Goal: Task Accomplishment & Management: Complete application form

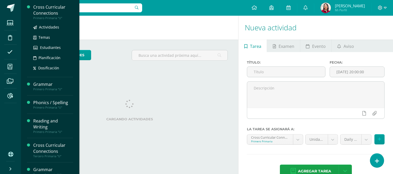
click at [50, 6] on div "Cross Curricular Connections" at bounding box center [53, 10] width 40 height 12
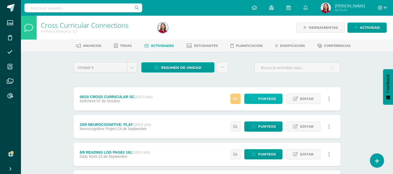
click at [271, 98] on span "Punteos" at bounding box center [267, 99] width 18 height 10
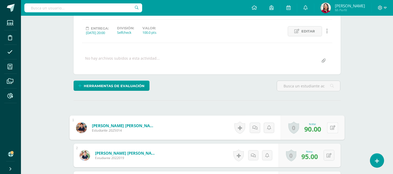
click at [328, 127] on button at bounding box center [332, 127] width 11 height 11
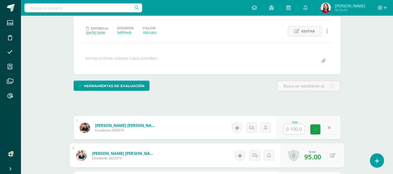
click at [328, 154] on button at bounding box center [332, 155] width 11 height 11
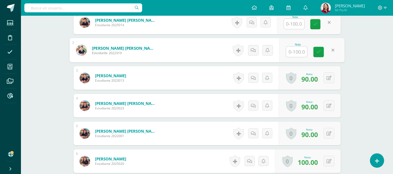
scroll to position [179, 0]
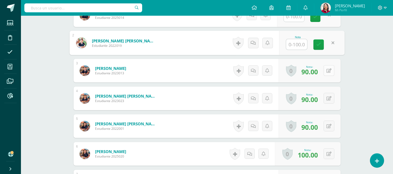
click at [331, 70] on button at bounding box center [329, 70] width 11 height 11
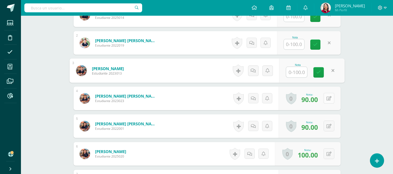
click at [328, 99] on button at bounding box center [329, 98] width 11 height 11
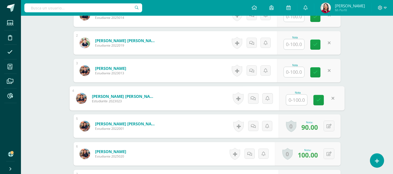
click at [393, 100] on div "Cross Curricular Connections Primero Primaria "U" Herramientas Detalle de asist…" at bounding box center [207, 59] width 372 height 444
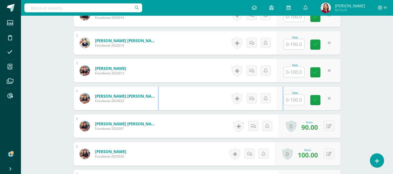
click at [393, 100] on html "Estudiantes Disciplina Asistencia Mis cursos Archivos Reportes Soporte Ayuda Re…" at bounding box center [196, 51] width 393 height 460
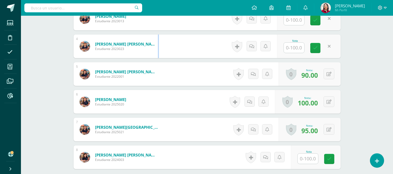
scroll to position [233, 0]
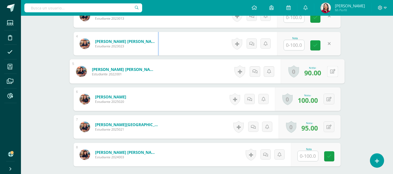
click at [326, 70] on div "0 Logros Logros obtenidos Aún no hay logros agregados Nota: 90.00" at bounding box center [313, 71] width 64 height 24
click at [330, 71] on icon at bounding box center [332, 71] width 5 height 4
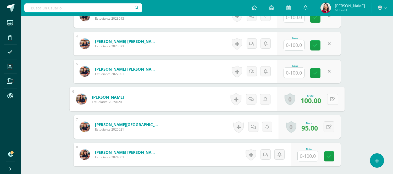
click at [329, 99] on button at bounding box center [332, 99] width 11 height 11
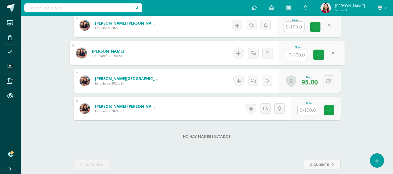
scroll to position [286, 0]
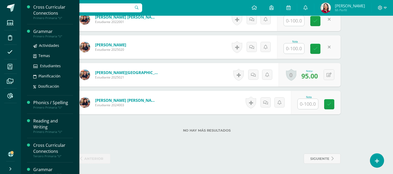
click at [42, 29] on div "Grammar" at bounding box center [53, 32] width 40 height 6
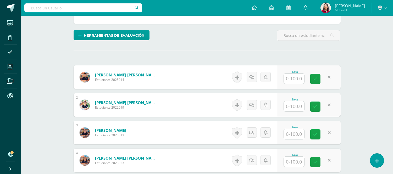
scroll to position [80, 0]
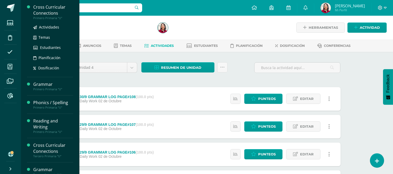
click at [51, 4] on div "Cross Curricular Connections Primero Primaria "U" Actividades Temas Estudiantes…" at bounding box center [50, 38] width 46 height 77
click at [49, 9] on div "Cross Curricular Connections" at bounding box center [53, 10] width 40 height 12
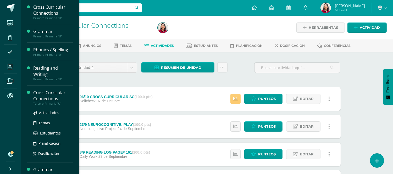
click at [51, 92] on div "Cross Curricular Connections" at bounding box center [53, 96] width 40 height 12
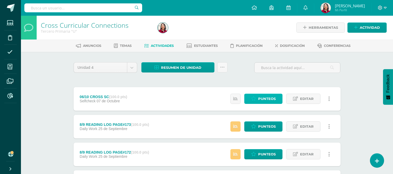
click at [263, 97] on span "Punteos" at bounding box center [267, 99] width 18 height 10
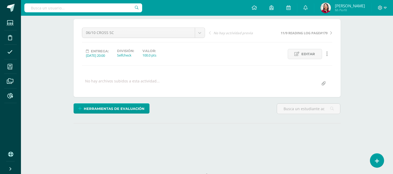
scroll to position [66, 0]
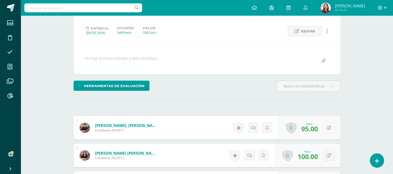
click at [330, 128] on icon at bounding box center [329, 128] width 5 height 4
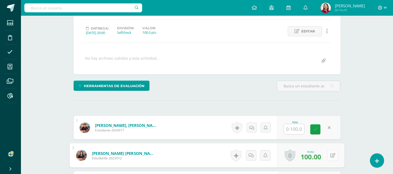
click at [329, 153] on button at bounding box center [332, 155] width 11 height 11
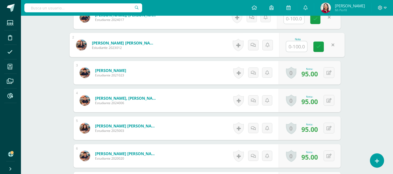
scroll to position [210, 0]
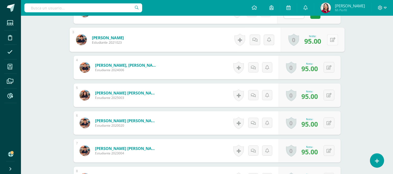
click at [329, 38] on button at bounding box center [332, 39] width 11 height 11
click at [329, 67] on button at bounding box center [329, 67] width 11 height 11
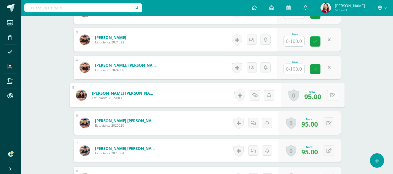
click at [331, 95] on icon at bounding box center [332, 95] width 5 height 4
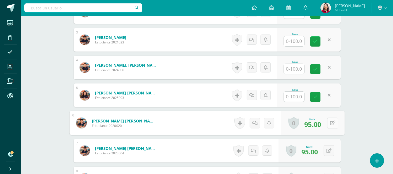
click at [328, 121] on button at bounding box center [332, 123] width 11 height 11
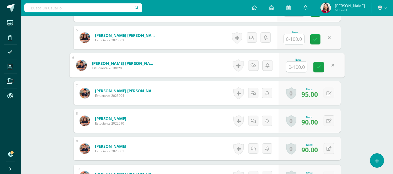
scroll to position [296, 0]
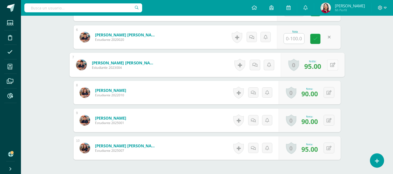
click at [328, 63] on button at bounding box center [332, 64] width 11 height 11
click at [328, 91] on button at bounding box center [329, 92] width 11 height 11
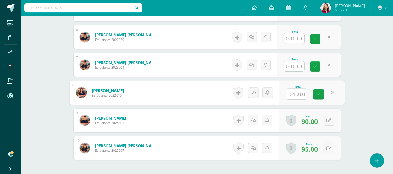
scroll to position [341, 0]
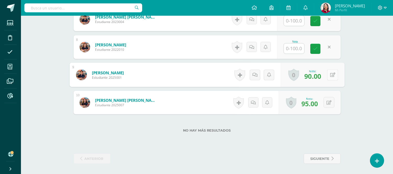
click at [330, 74] on button at bounding box center [332, 74] width 11 height 11
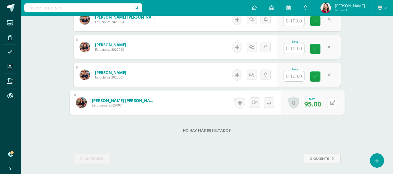
click at [328, 105] on button at bounding box center [332, 102] width 11 height 11
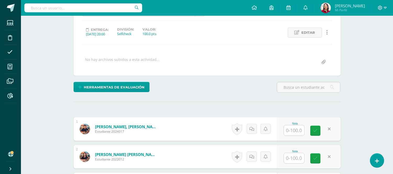
scroll to position [0, 0]
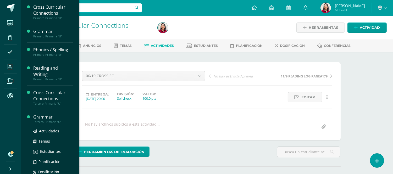
click at [45, 115] on div "Grammar" at bounding box center [53, 117] width 40 height 6
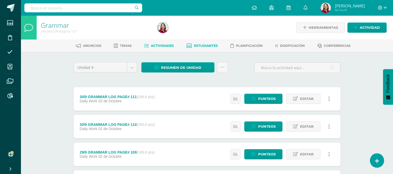
click at [208, 44] on span "Estudiantes" at bounding box center [206, 46] width 24 height 4
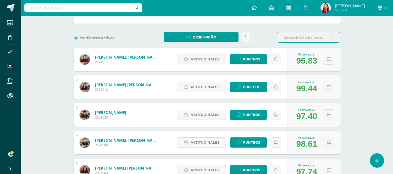
scroll to position [72, 0]
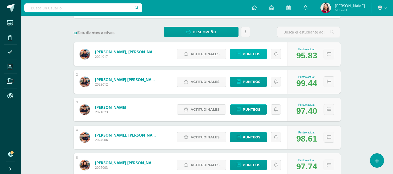
click at [250, 53] on span "Punteos" at bounding box center [252, 54] width 18 height 10
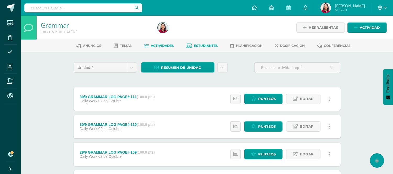
click at [208, 44] on span "Estudiantes" at bounding box center [206, 46] width 24 height 4
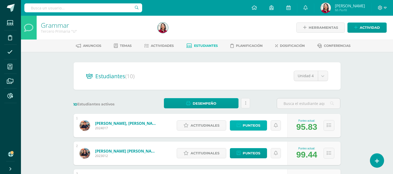
click at [251, 124] on span "Punteos" at bounding box center [252, 126] width 18 height 10
click at [204, 153] on span "Actitudinales" at bounding box center [205, 154] width 29 height 10
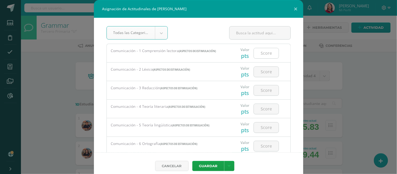
click at [263, 54] on input "number" at bounding box center [266, 53] width 25 height 10
drag, startPoint x: 256, startPoint y: 53, endPoint x: 281, endPoint y: 53, distance: 25.2
click at [281, 53] on div "Valor pts 97" at bounding box center [260, 53] width 57 height 18
type input "97"
paste input "97"
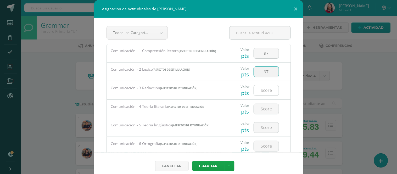
type input "97"
click at [260, 88] on input "number" at bounding box center [266, 90] width 25 height 10
paste input "97"
type input "97"
click at [263, 110] on input "number" at bounding box center [266, 109] width 25 height 10
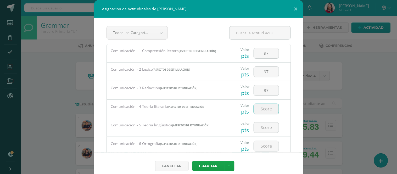
paste input "97"
type input "97"
paste input "97"
type input "97"
paste input "97"
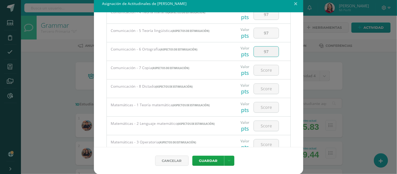
scroll to position [90, 0]
type input "97"
paste input "97"
type input "97"
paste input "97"
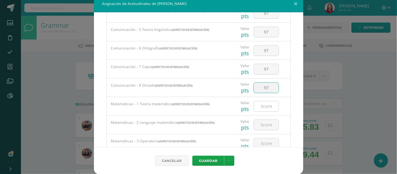
type input "97"
paste input "97"
type input "97"
paste input "97"
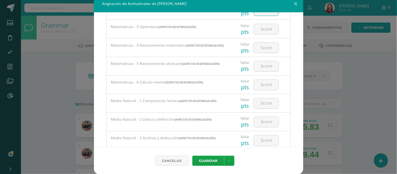
scroll to position [208, 0]
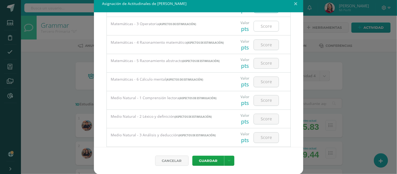
type input "97"
paste input "97"
type input "97"
paste input "97"
type input "97"
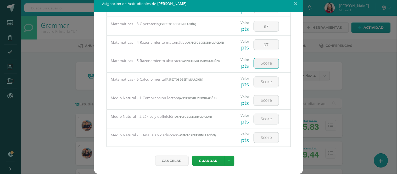
paste input "97"
type input "97"
paste input "97"
type input "97"
paste input "97"
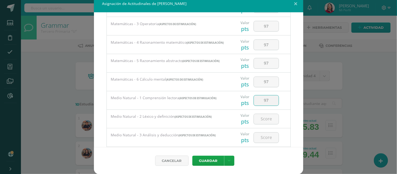
drag, startPoint x: 265, startPoint y: 103, endPoint x: 280, endPoint y: 103, distance: 15.5
click at [265, 102] on input "97" at bounding box center [266, 101] width 25 height 10
click at [269, 103] on input "99" at bounding box center [266, 101] width 25 height 10
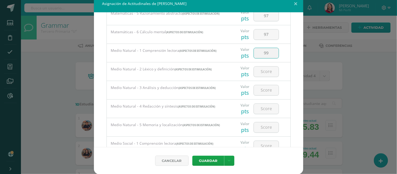
scroll to position [259, 0]
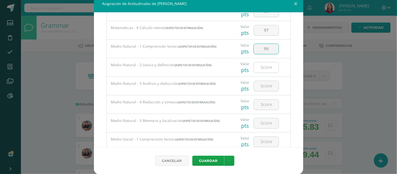
type input "99"
paste input "99"
type input "99"
paste input "99"
type input "99"
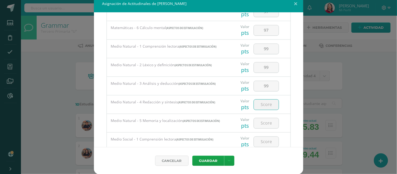
paste input "99"
type input "99"
paste input "99"
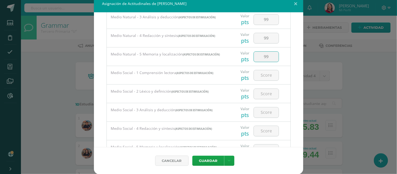
scroll to position [328, 0]
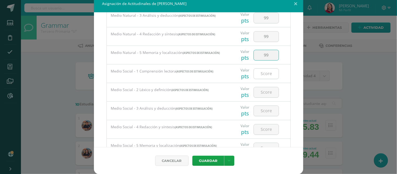
type input "99"
paste input "99"
drag, startPoint x: 255, startPoint y: 74, endPoint x: 271, endPoint y: 74, distance: 16.5
click at [271, 74] on input "97" at bounding box center [266, 74] width 25 height 10
type input "97"
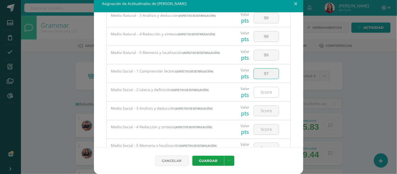
click at [266, 94] on input "number" at bounding box center [266, 92] width 25 height 10
paste input "97"
type input "97"
paste input "97"
type input "97"
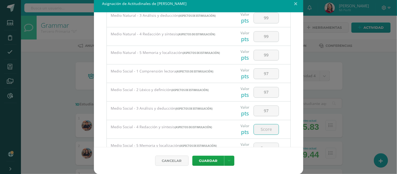
paste input "97"
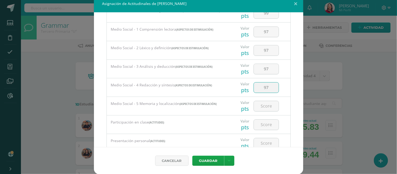
scroll to position [378, 0]
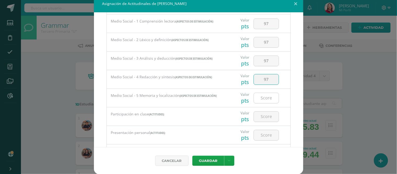
type input "97"
paste input "97"
type input "97"
drag, startPoint x: 263, startPoint y: 119, endPoint x: 266, endPoint y: 119, distance: 3.2
click at [264, 119] on input "number" at bounding box center [266, 117] width 25 height 10
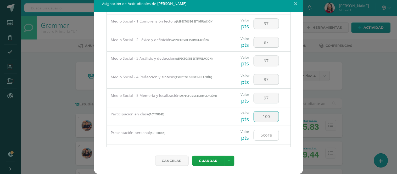
type input "100"
click at [265, 136] on input "number" at bounding box center [266, 135] width 25 height 10
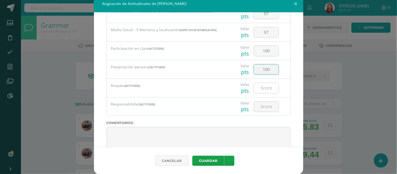
type input "100"
click at [267, 91] on input "number" at bounding box center [266, 88] width 25 height 10
type input "100"
click at [263, 107] on input "number" at bounding box center [266, 107] width 25 height 10
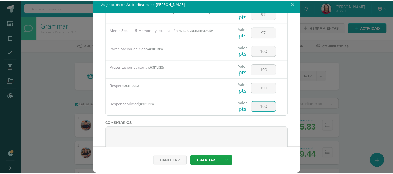
scroll to position [460, 0]
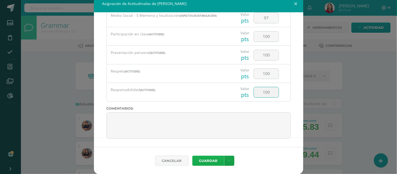
type input "100"
click at [207, 160] on button "Guardar" at bounding box center [209, 161] width 32 height 10
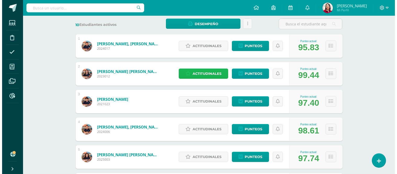
scroll to position [80, 0]
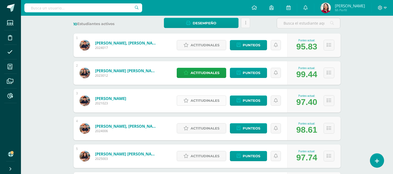
click at [206, 99] on span "Actitudinales" at bounding box center [205, 101] width 29 height 10
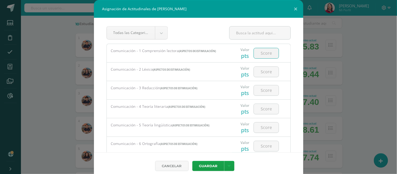
click at [266, 51] on input "number" at bounding box center [266, 53] width 25 height 10
drag, startPoint x: 256, startPoint y: 54, endPoint x: 271, endPoint y: 53, distance: 15.0
click at [271, 53] on input "93" at bounding box center [266, 53] width 25 height 10
type input "93"
paste input "93"
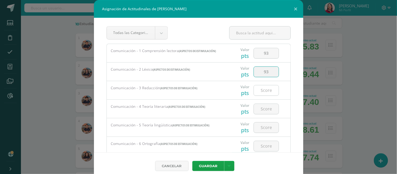
type input "93"
paste input "93"
type input "93"
paste input "93"
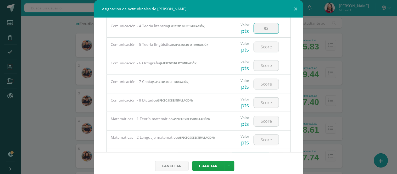
scroll to position [83, 0]
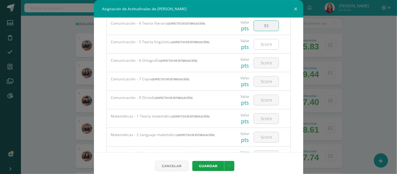
type input "93"
paste input "93"
type input "93"
paste input "93"
type input "93"
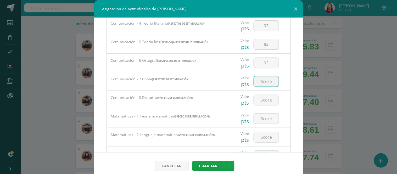
paste input "93"
type input "93"
paste input "93"
type input "93"
click at [264, 116] on input "number" at bounding box center [266, 119] width 25 height 10
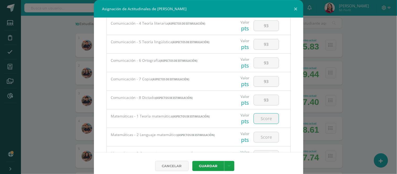
paste input "93"
drag, startPoint x: 260, startPoint y: 119, endPoint x: 267, endPoint y: 120, distance: 7.1
click at [267, 120] on input "97" at bounding box center [266, 119] width 25 height 10
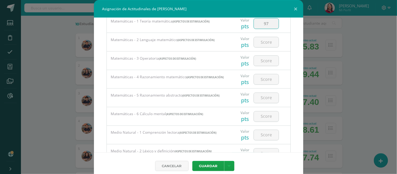
scroll to position [179, 0]
type input "97"
paste input "97"
type input "97"
paste input "97"
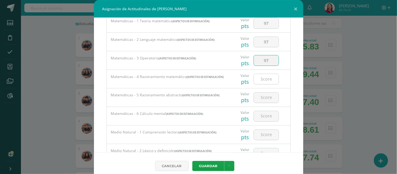
type input "97"
paste input "97"
type input "97"
paste input "97"
type input "97"
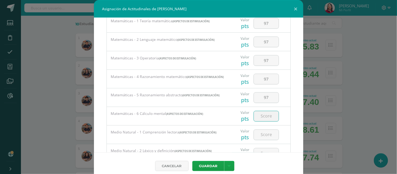
paste input "97"
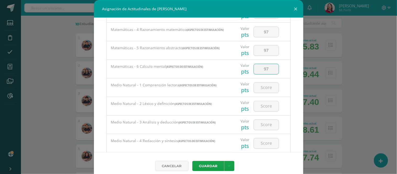
scroll to position [227, 0]
type input "97"
paste input "97"
drag, startPoint x: 257, startPoint y: 88, endPoint x: 264, endPoint y: 88, distance: 6.3
click at [264, 88] on input "98" at bounding box center [266, 86] width 25 height 10
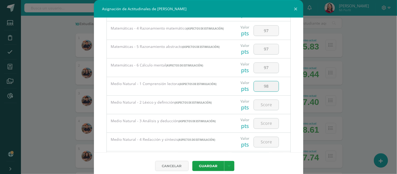
type input "98"
paste input "98"
type input "98"
paste input "98"
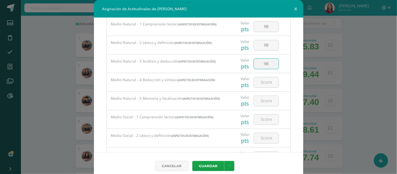
scroll to position [291, 0]
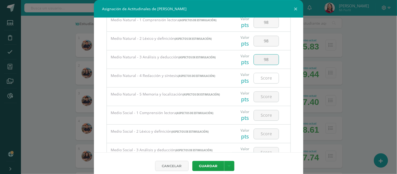
type input "98"
paste input "98"
type input "98"
paste input "98"
type input "98"
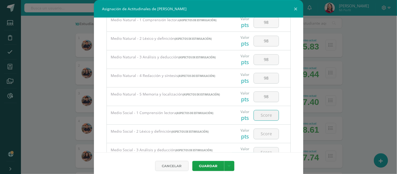
paste input "98"
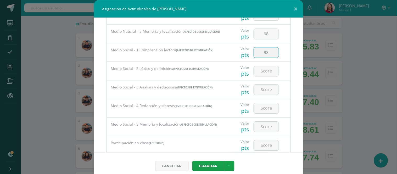
scroll to position [357, 0]
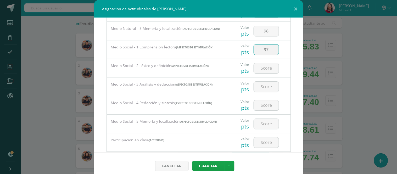
drag, startPoint x: 265, startPoint y: 52, endPoint x: 270, endPoint y: 52, distance: 5.3
click at [270, 52] on input "97" at bounding box center [266, 50] width 25 height 10
type input "97"
click at [261, 71] on input "number" at bounding box center [266, 68] width 25 height 10
paste input "97"
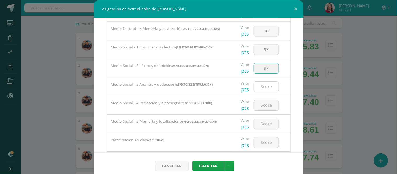
type input "97"
paste input "97"
type input "97"
paste input "97"
type input "97"
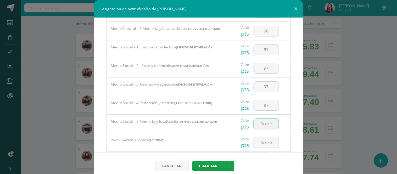
paste input "97"
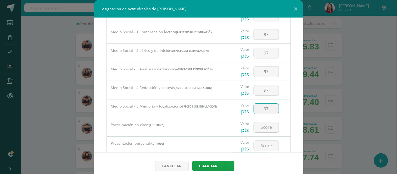
scroll to position [376, 0]
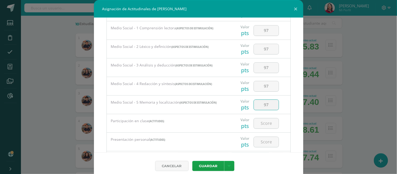
type input "97"
click at [264, 125] on input "number" at bounding box center [266, 123] width 25 height 10
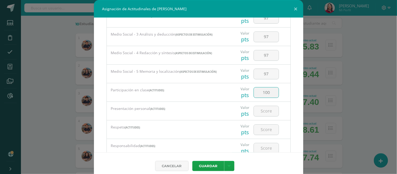
scroll to position [413, 0]
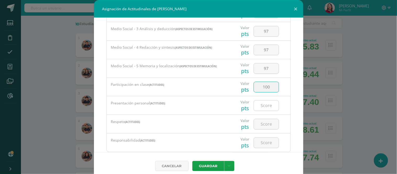
type input "100"
click at [265, 108] on input "number" at bounding box center [266, 106] width 25 height 10
type input "95"
click at [264, 125] on input "number" at bounding box center [266, 124] width 25 height 10
type input "100"
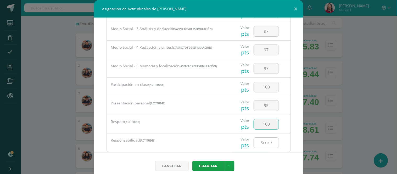
click at [264, 143] on input "number" at bounding box center [266, 143] width 25 height 10
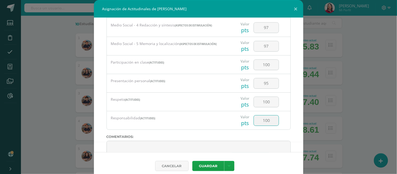
scroll to position [460, 0]
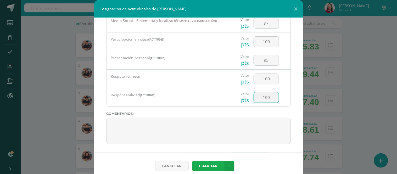
type input "100"
click at [211, 166] on button "Guardar" at bounding box center [209, 166] width 32 height 10
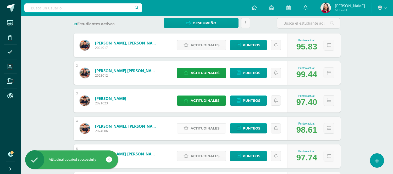
click at [209, 126] on span "Actitudinales" at bounding box center [205, 129] width 29 height 10
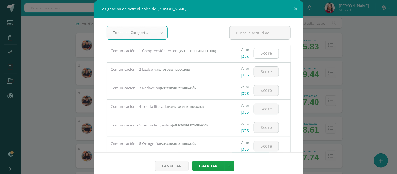
click at [258, 51] on input "number" at bounding box center [266, 53] width 25 height 10
drag, startPoint x: 257, startPoint y: 54, endPoint x: 265, endPoint y: 53, distance: 8.3
click at [268, 54] on input "93" at bounding box center [266, 53] width 25 height 10
type input "93"
paste input "93"
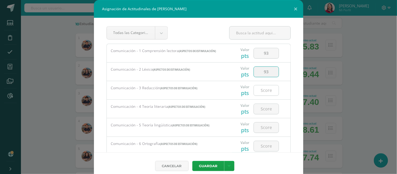
type input "93"
paste input "93"
type input "93"
paste input "93"
type input "93"
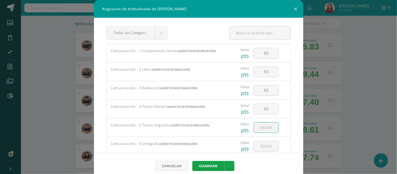
paste input "93"
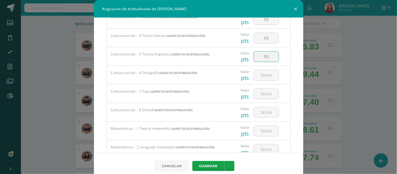
scroll to position [79, 0]
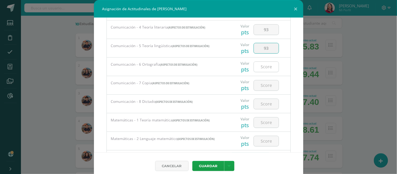
type input "93"
paste input "93"
type input "93"
paste input "93"
type input "93"
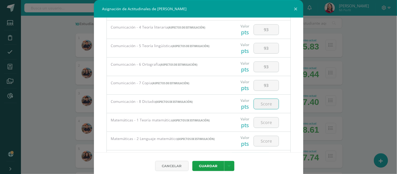
paste input "93"
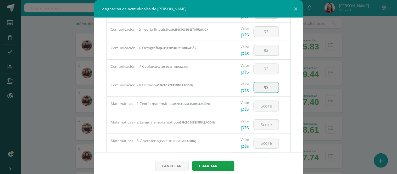
scroll to position [97, 0]
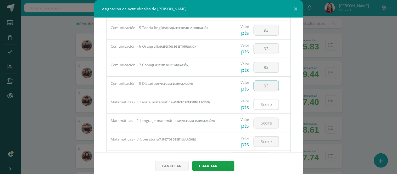
type input "93"
paste input "93"
drag, startPoint x: 262, startPoint y: 104, endPoint x: 272, endPoint y: 104, distance: 10.5
click at [272, 104] on input "97" at bounding box center [266, 105] width 25 height 10
type input "97"
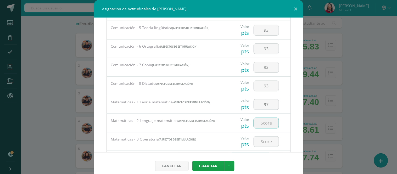
paste input "97"
type input "97"
paste input "97"
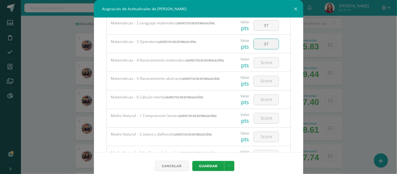
scroll to position [196, 0]
type input "97"
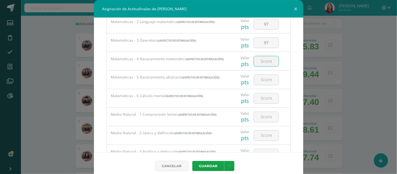
paste input "97"
type input "97"
paste input "97"
type input "97"
paste input "97"
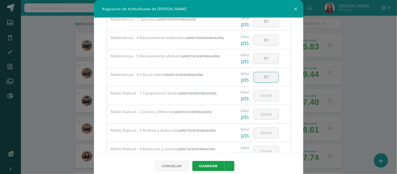
scroll to position [224, 0]
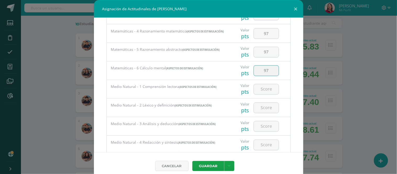
type input "97"
click at [301, 92] on div "Todas las Categorias Todas las Categorias Aspectos de estimulación Actitudes Si…" at bounding box center [199, 85] width 210 height 135
paste input "97"
drag, startPoint x: 257, startPoint y: 91, endPoint x: 266, endPoint y: 92, distance: 8.7
click at [266, 92] on input "98" at bounding box center [266, 89] width 25 height 10
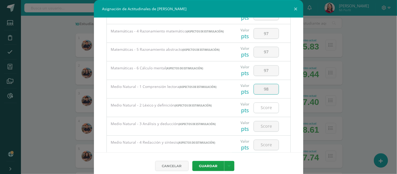
type input "98"
click at [264, 113] on input "number" at bounding box center [266, 108] width 25 height 10
paste input "98"
type input "98"
paste input "98"
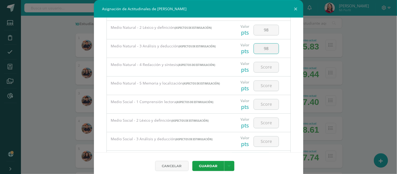
scroll to position [307, 0]
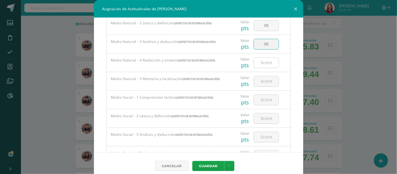
type input "98"
paste input "98"
type input "98"
paste input "98"
type input "98"
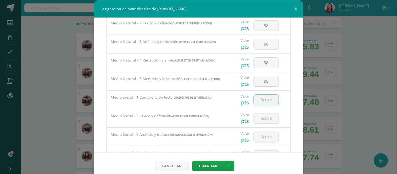
paste input "98"
type input "98"
paste input "98"
type input "98"
click at [265, 101] on input "98" at bounding box center [266, 100] width 25 height 10
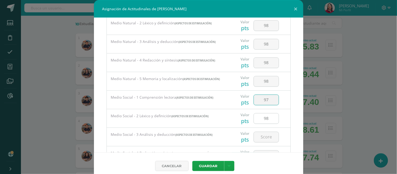
type input "97"
click at [266, 122] on input "98" at bounding box center [266, 118] width 25 height 10
drag, startPoint x: 259, startPoint y: 120, endPoint x: 266, endPoint y: 120, distance: 6.8
click at [266, 120] on input "97" at bounding box center [266, 118] width 25 height 10
type input "97"
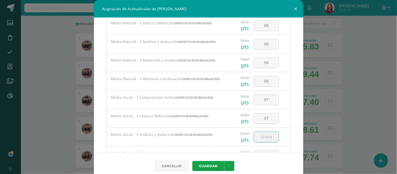
paste input "97"
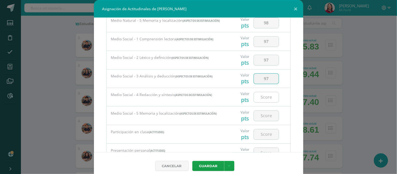
type input "97"
paste input "97"
type input "97"
paste input "97"
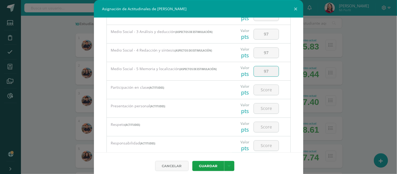
scroll to position [417, 0]
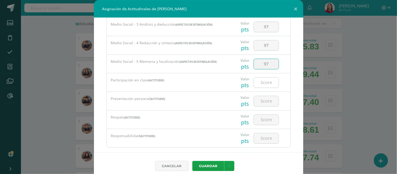
type input "97"
click at [262, 85] on input "number" at bounding box center [266, 83] width 25 height 10
type input "100"
click at [261, 104] on input "number" at bounding box center [266, 101] width 25 height 10
type input "100"
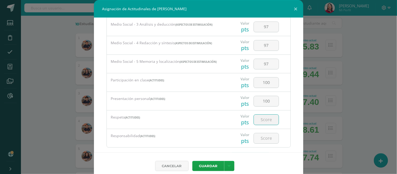
click at [265, 122] on input "number" at bounding box center [266, 120] width 25 height 10
type input "100"
click at [260, 143] on input "number" at bounding box center [266, 138] width 25 height 10
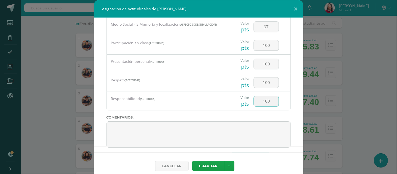
scroll to position [460, 0]
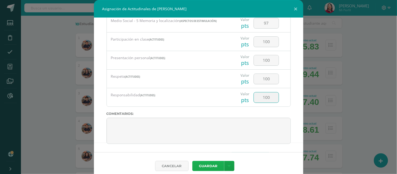
type input "100"
click at [211, 166] on button "Guardar" at bounding box center [209, 166] width 32 height 10
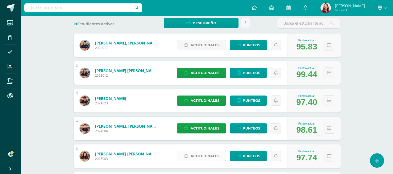
click at [203, 157] on span "Actitudinales" at bounding box center [205, 156] width 29 height 10
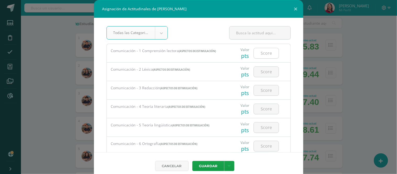
click at [264, 51] on input "number" at bounding box center [266, 53] width 25 height 10
drag, startPoint x: 257, startPoint y: 53, endPoint x: 267, endPoint y: 53, distance: 10.2
click at [267, 53] on input "91" at bounding box center [266, 53] width 25 height 10
type input "91"
paste input "91"
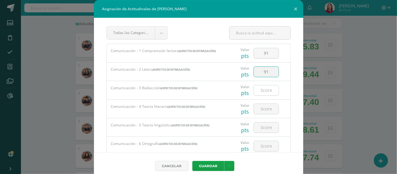
type input "91"
paste input "91"
type input "91"
paste input "91"
type input "91"
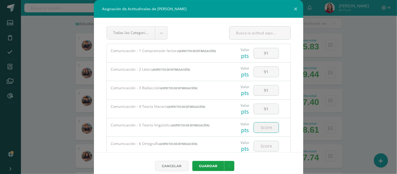
paste input "91"
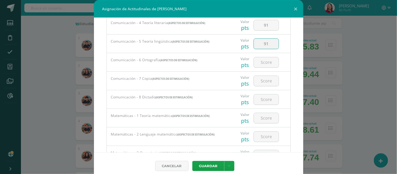
scroll to position [85, 0]
type input "91"
paste input "91"
type input "91"
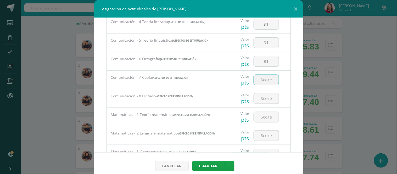
paste input "91"
type input "91"
click at [269, 97] on input "number" at bounding box center [266, 99] width 25 height 10
paste input "91"
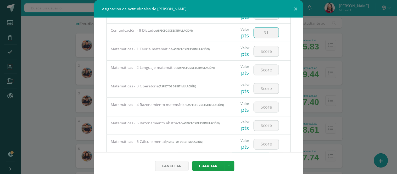
scroll to position [152, 0]
type input "91"
paste input "91"
type input "91"
paste input "91"
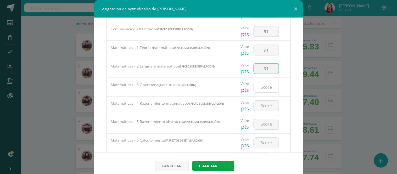
type input "91"
paste input "91"
type input "91"
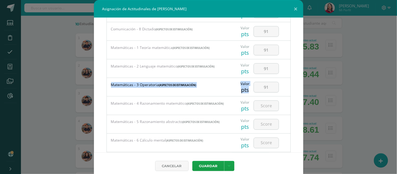
drag, startPoint x: 296, startPoint y: 74, endPoint x: 299, endPoint y: 85, distance: 10.5
click at [299, 85] on div "Todas las Categorias Todas las Categorias Aspectos de estimulación Actitudes Si…" at bounding box center [199, 85] width 210 height 135
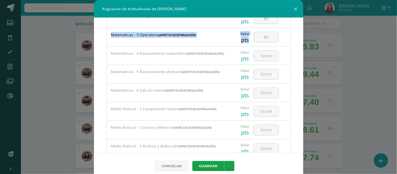
scroll to position [209, 0]
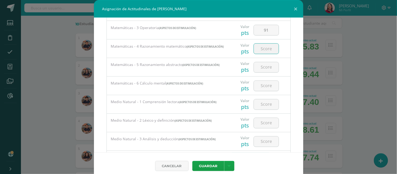
paste input "91"
type input "91"
paste input "91"
type input "91"
paste input "91"
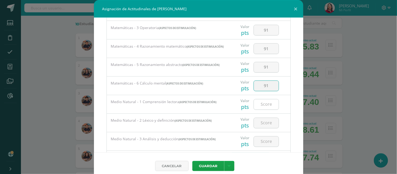
type input "91"
click at [263, 105] on input "number" at bounding box center [266, 105] width 25 height 10
drag, startPoint x: 258, startPoint y: 105, endPoint x: 270, endPoint y: 106, distance: 12.1
click at [270, 106] on input "97" at bounding box center [266, 105] width 25 height 10
type input "97"
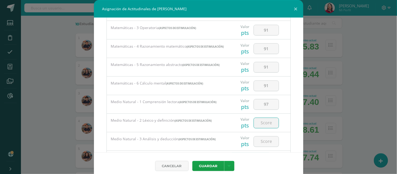
click at [258, 128] on input "number" at bounding box center [266, 123] width 25 height 10
paste input "97"
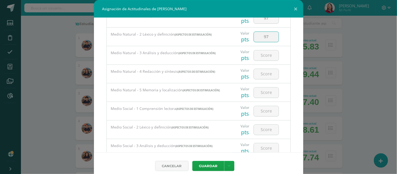
scroll to position [301, 0]
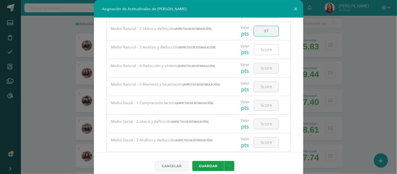
type input "97"
paste input "97"
type input "97"
paste input "97"
type input "97"
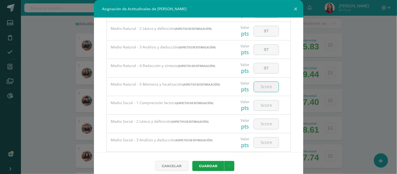
click at [264, 88] on input "number" at bounding box center [266, 87] width 25 height 10
paste input "97"
type input "97"
click at [264, 105] on input "number" at bounding box center [266, 105] width 25 height 10
drag, startPoint x: 258, startPoint y: 105, endPoint x: 268, endPoint y: 107, distance: 10.3
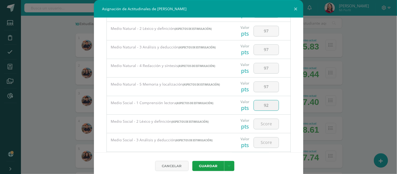
click at [268, 107] on input "92" at bounding box center [266, 105] width 25 height 10
type input "92"
click at [266, 126] on input "number" at bounding box center [266, 124] width 25 height 10
paste input "92"
type input "92"
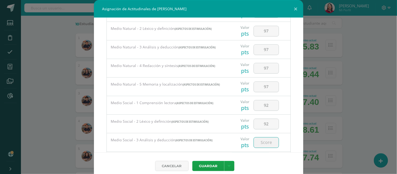
paste input "92"
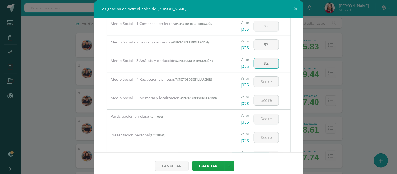
scroll to position [382, 0]
type input "92"
paste input "92"
type input "92"
paste input "92"
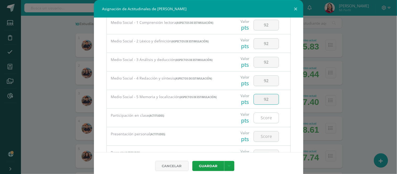
type input "92"
click at [263, 119] on input "number" at bounding box center [266, 118] width 25 height 10
type input "100"
click at [261, 137] on input "number" at bounding box center [266, 137] width 25 height 10
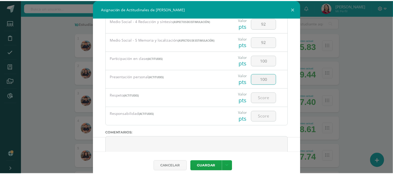
scroll to position [455, 0]
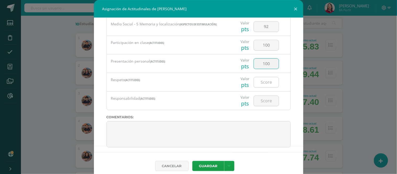
type input "100"
click at [261, 85] on input "number" at bounding box center [266, 82] width 25 height 10
type input "100"
click at [258, 102] on input "number" at bounding box center [266, 101] width 25 height 10
type input "100"
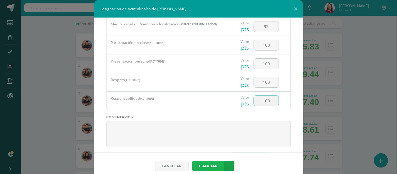
click at [210, 166] on button "Guardar" at bounding box center [209, 166] width 32 height 10
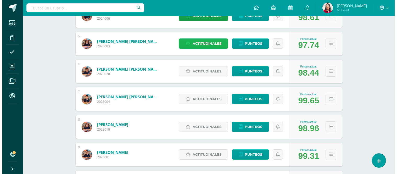
scroll to position [195, 0]
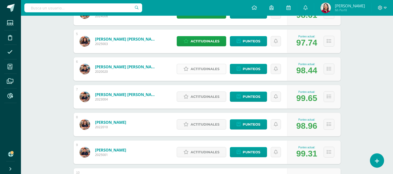
click at [206, 69] on span "Actitudinales" at bounding box center [205, 69] width 29 height 10
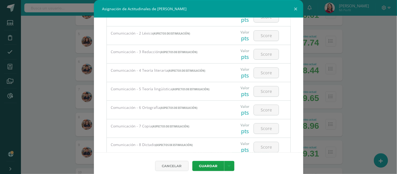
scroll to position [19, 0]
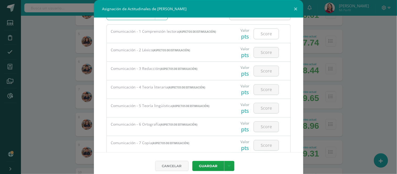
click at [264, 34] on input "number" at bounding box center [266, 34] width 25 height 10
drag, startPoint x: 256, startPoint y: 35, endPoint x: 273, endPoint y: 35, distance: 16.8
click at [273, 35] on input "97" at bounding box center [266, 34] width 25 height 10
type input "97"
click at [263, 51] on input "number" at bounding box center [266, 52] width 25 height 10
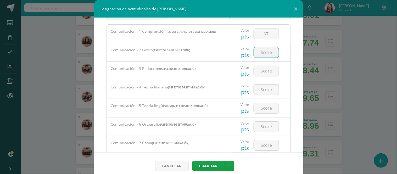
paste input "97"
type input "97"
paste input "97"
type input "97"
paste input "97"
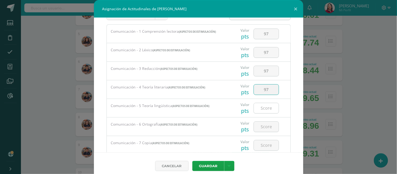
type input "97"
paste input "97"
type input "97"
paste input "97"
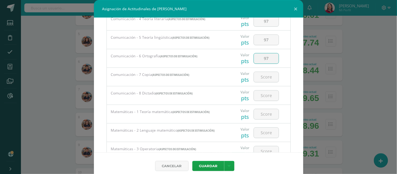
scroll to position [93, 0]
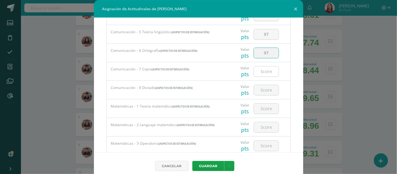
type input "97"
paste input "97"
type input "97"
paste input "97"
type input "97"
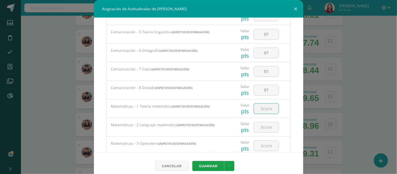
paste input "97"
type input "97"
paste input "97"
type input "97"
paste input "97"
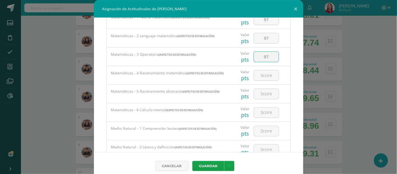
scroll to position [194, 0]
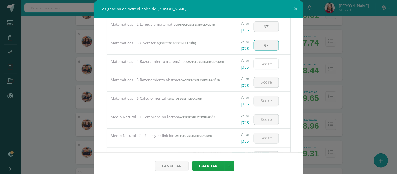
type input "97"
paste
type input "97"
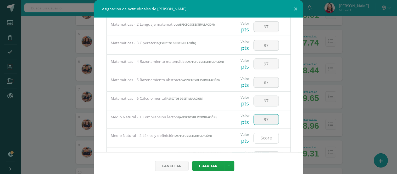
type input "97"
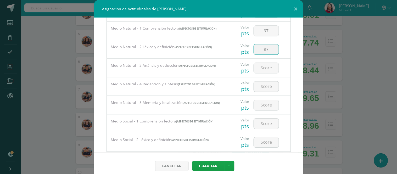
scroll to position [287, 0]
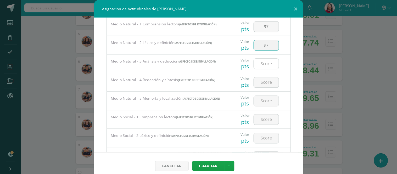
type input "97"
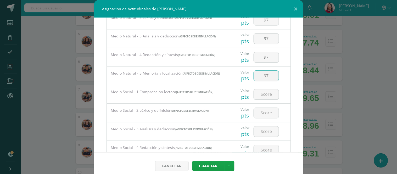
scroll to position [318, 0]
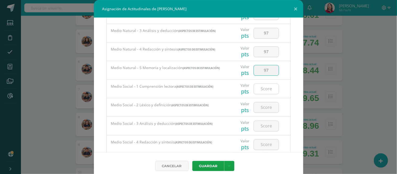
type input "97"
click at [265, 92] on input "number" at bounding box center [266, 89] width 25 height 10
drag, startPoint x: 258, startPoint y: 90, endPoint x: 266, endPoint y: 91, distance: 8.2
click at [266, 91] on input "98" at bounding box center [266, 89] width 25 height 10
type input "98"
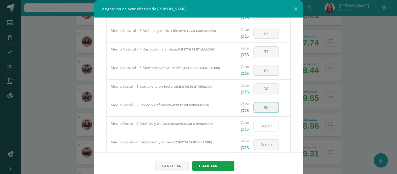
type input "98"
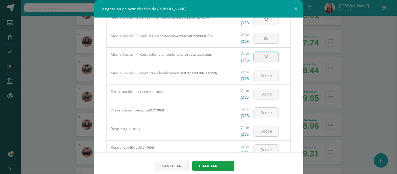
scroll to position [413, 0]
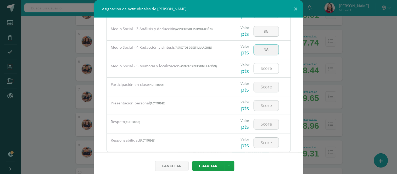
type input "98"
click at [264, 89] on input "number" at bounding box center [266, 87] width 25 height 10
type input "100"
click at [258, 108] on input "number" at bounding box center [266, 106] width 25 height 10
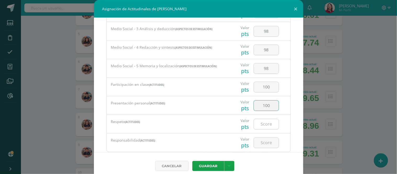
type input "100"
click at [263, 126] on input "number" at bounding box center [266, 124] width 25 height 10
type input "100"
click at [264, 144] on input "number" at bounding box center [266, 143] width 25 height 10
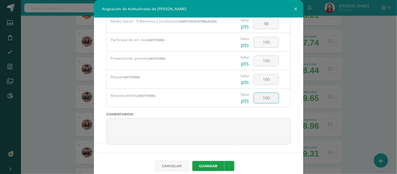
scroll to position [460, 0]
type input "100"
click at [210, 164] on button "Guardar" at bounding box center [209, 166] width 32 height 10
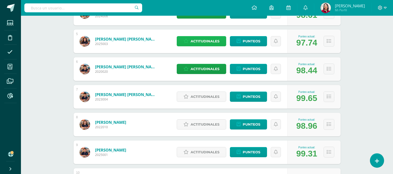
click at [206, 40] on span "Actitudinales" at bounding box center [205, 41] width 29 height 10
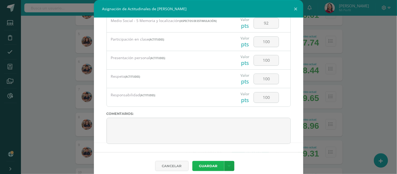
click at [209, 165] on button "Guardar" at bounding box center [209, 166] width 32 height 10
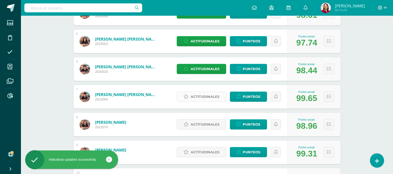
click at [203, 97] on span "Actitudinales" at bounding box center [205, 97] width 29 height 10
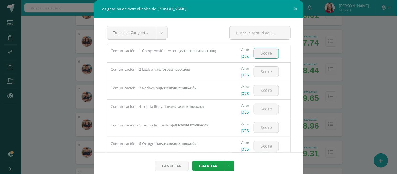
drag, startPoint x: 267, startPoint y: 53, endPoint x: 281, endPoint y: 48, distance: 15.4
click at [267, 53] on input "number" at bounding box center [266, 53] width 25 height 10
drag, startPoint x: 258, startPoint y: 52, endPoint x: 267, endPoint y: 52, distance: 9.4
click at [267, 52] on input "95" at bounding box center [266, 53] width 25 height 10
type input "95"
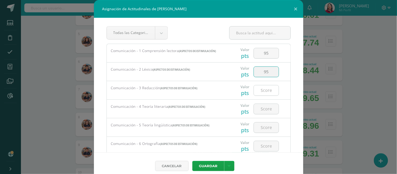
type input "95"
click at [262, 126] on input "number" at bounding box center [266, 128] width 25 height 10
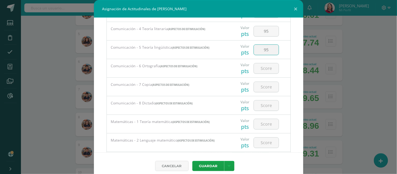
scroll to position [85, 0]
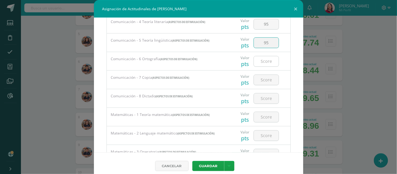
type input "95"
click at [260, 99] on input "number" at bounding box center [266, 99] width 25 height 10
type input "95"
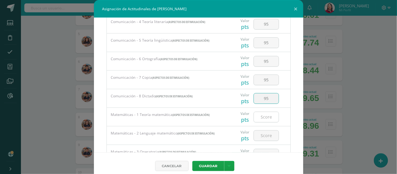
click at [260, 118] on input "number" at bounding box center [266, 117] width 25 height 10
drag, startPoint x: 258, startPoint y: 117, endPoint x: 271, endPoint y: 118, distance: 13.1
click at [271, 118] on input "92" at bounding box center [266, 117] width 25 height 10
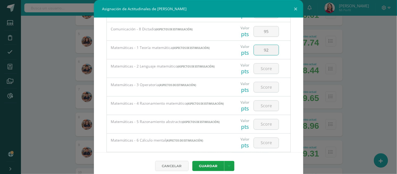
scroll to position [171, 0]
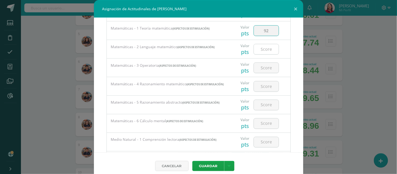
type input "92"
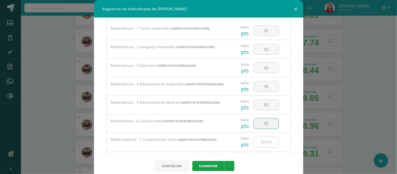
type input "92"
click at [263, 143] on input "number" at bounding box center [266, 142] width 25 height 10
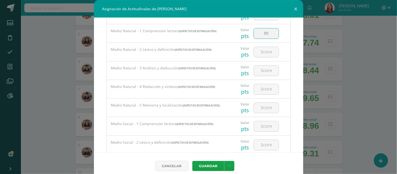
scroll to position [286, 0]
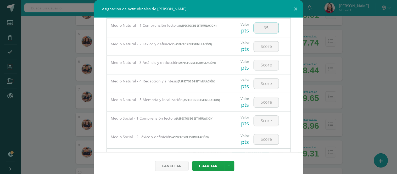
drag, startPoint x: 257, startPoint y: 30, endPoint x: 267, endPoint y: 30, distance: 9.7
click at [267, 30] on input "95" at bounding box center [266, 28] width 25 height 10
type input "95"
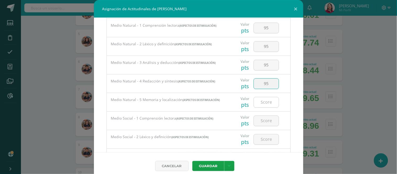
type input "95"
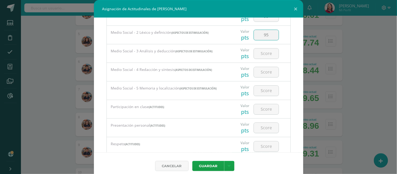
scroll to position [393, 0]
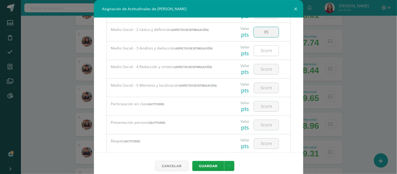
type input "95"
click at [260, 108] on input "number" at bounding box center [266, 106] width 25 height 10
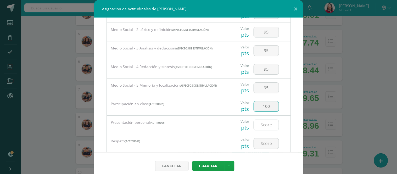
type input "100"
click at [262, 127] on input "number" at bounding box center [266, 125] width 25 height 10
type input "100"
click at [262, 145] on input "number" at bounding box center [266, 144] width 25 height 10
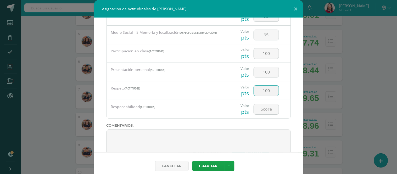
scroll to position [455, 0]
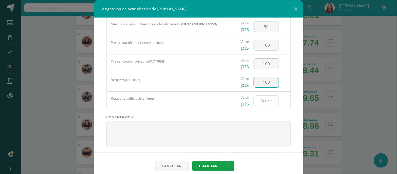
type input "100"
click at [266, 101] on input "number" at bounding box center [266, 101] width 25 height 10
type input "100"
click at [211, 166] on button "Guardar" at bounding box center [209, 166] width 32 height 10
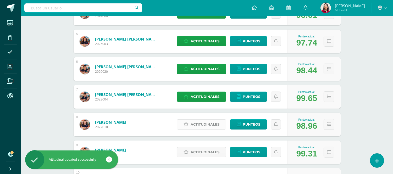
click at [209, 122] on span "Actitudinales" at bounding box center [205, 125] width 29 height 10
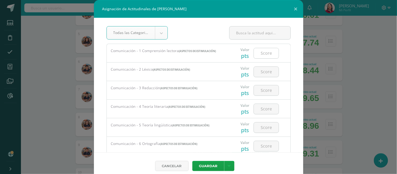
drag, startPoint x: 267, startPoint y: 53, endPoint x: 271, endPoint y: 52, distance: 3.4
click at [267, 53] on input "number" at bounding box center [266, 53] width 25 height 10
drag, startPoint x: 259, startPoint y: 53, endPoint x: 267, endPoint y: 55, distance: 8.3
click at [267, 55] on input "93" at bounding box center [266, 53] width 25 height 10
type input "93"
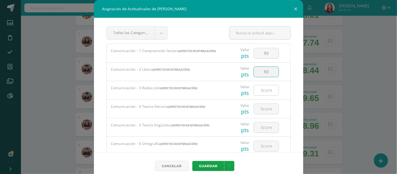
type input "93"
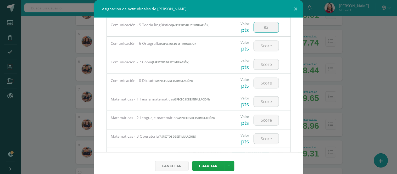
scroll to position [103, 0]
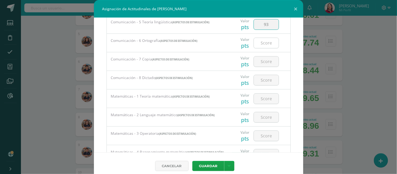
type input "93"
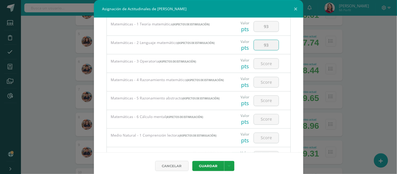
scroll to position [182, 0]
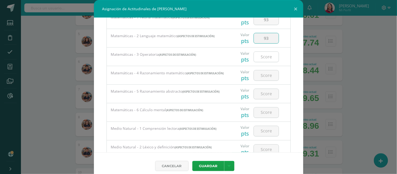
type input "93"
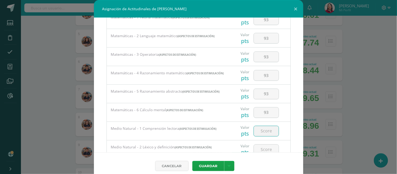
click at [265, 134] on input "number" at bounding box center [266, 131] width 25 height 10
drag, startPoint x: 258, startPoint y: 130, endPoint x: 269, endPoint y: 132, distance: 11.3
click at [269, 132] on input "97" at bounding box center [266, 131] width 25 height 10
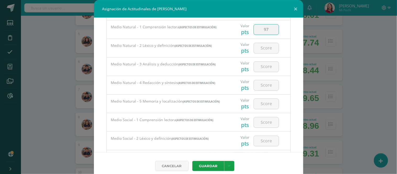
scroll to position [287, 0]
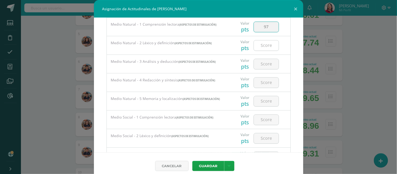
type input "97"
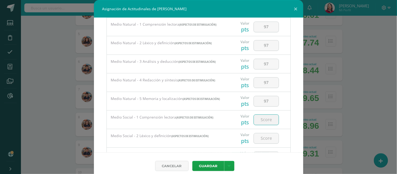
click at [263, 119] on input "number" at bounding box center [266, 120] width 25 height 10
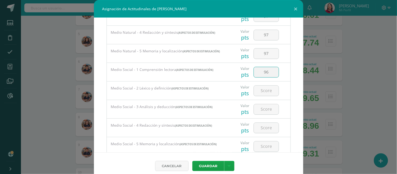
scroll to position [357, 0]
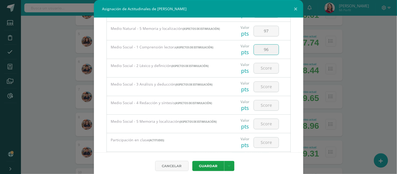
drag, startPoint x: 266, startPoint y: 53, endPoint x: 269, endPoint y: 53, distance: 3.2
click at [269, 53] on input "96" at bounding box center [266, 50] width 25 height 10
type input "96"
click at [266, 70] on input "number" at bounding box center [266, 68] width 25 height 10
type input "96"
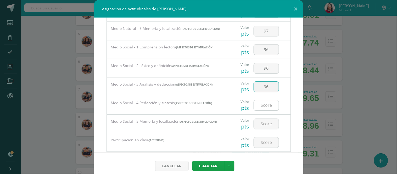
type input "96"
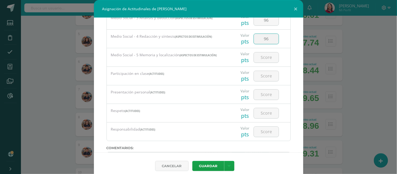
scroll to position [427, 0]
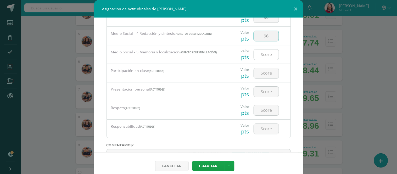
type input "96"
click at [258, 75] on input "number" at bounding box center [266, 73] width 25 height 10
type input "100"
click at [261, 95] on input "number" at bounding box center [266, 92] width 25 height 10
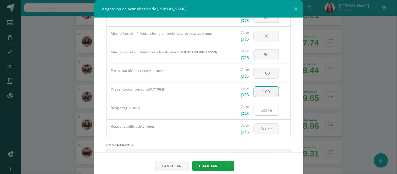
type input "100"
click at [266, 113] on input "number" at bounding box center [266, 110] width 25 height 10
type input "100"
drag, startPoint x: 252, startPoint y: 132, endPoint x: 255, endPoint y: 132, distance: 3.2
click at [254, 132] on input "number" at bounding box center [266, 129] width 25 height 10
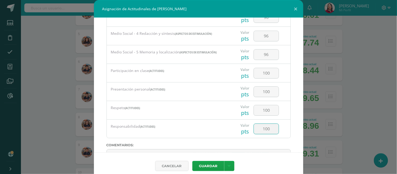
scroll to position [460, 0]
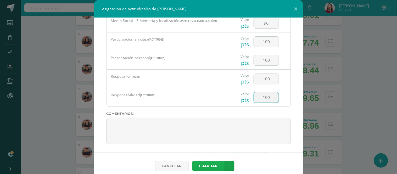
type input "100"
click at [203, 166] on button "Guardar" at bounding box center [209, 166] width 32 height 10
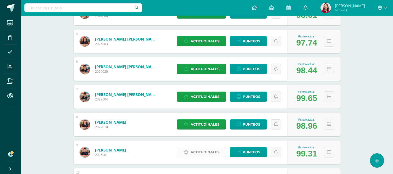
click at [206, 150] on span "Actitudinales" at bounding box center [205, 153] width 29 height 10
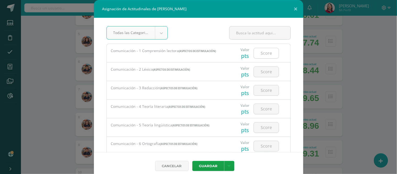
click at [264, 52] on input "number" at bounding box center [266, 53] width 25 height 10
drag, startPoint x: 257, startPoint y: 51, endPoint x: 267, endPoint y: 51, distance: 10.5
click at [267, 51] on input "91" at bounding box center [266, 53] width 25 height 10
type input "91"
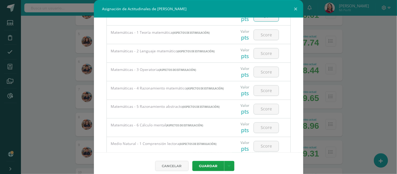
scroll to position [159, 0]
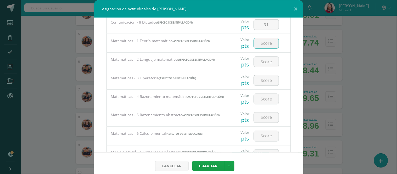
click at [266, 43] on input "number" at bounding box center [266, 43] width 25 height 10
drag, startPoint x: 258, startPoint y: 44, endPoint x: 270, endPoint y: 45, distance: 12.1
click at [270, 45] on input "93" at bounding box center [266, 43] width 25 height 10
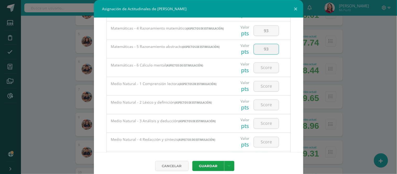
scroll to position [237, 0]
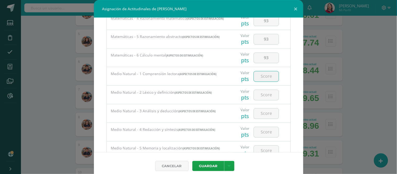
drag, startPoint x: 262, startPoint y: 77, endPoint x: 222, endPoint y: 44, distance: 52.1
click at [222, 44] on div "Matemáticas - 5 Razonamiento abstracto (Aspectos de estimulación)" at bounding box center [168, 37] width 123 height 14
click at [268, 77] on input "number" at bounding box center [266, 77] width 25 height 10
drag, startPoint x: 258, startPoint y: 80, endPoint x: 273, endPoint y: 81, distance: 15.0
click at [273, 81] on input "94" at bounding box center [266, 77] width 25 height 10
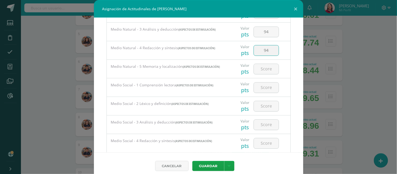
scroll to position [321, 0]
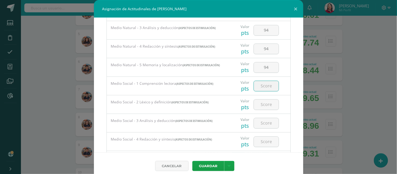
click at [265, 87] on input "number" at bounding box center [266, 86] width 25 height 10
drag, startPoint x: 256, startPoint y: 89, endPoint x: 269, endPoint y: 89, distance: 12.8
click at [269, 89] on input "92" at bounding box center [266, 86] width 25 height 10
click at [264, 105] on input "number" at bounding box center [266, 105] width 25 height 10
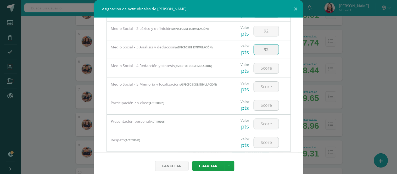
scroll to position [402, 0]
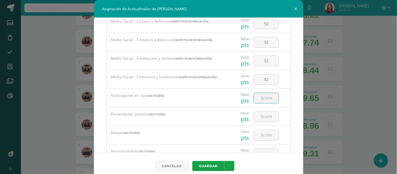
click at [266, 100] on input "number" at bounding box center [266, 98] width 25 height 10
click at [261, 119] on input "number" at bounding box center [266, 117] width 25 height 10
click at [258, 138] on input "number" at bounding box center [266, 135] width 25 height 10
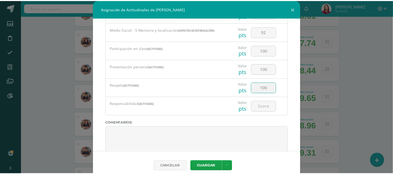
scroll to position [460, 0]
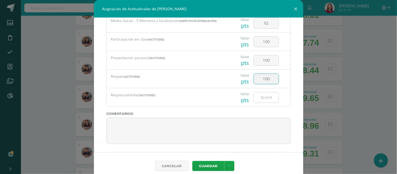
click at [261, 98] on input "number" at bounding box center [266, 97] width 25 height 10
click at [204, 166] on button "Guardar" at bounding box center [209, 166] width 32 height 10
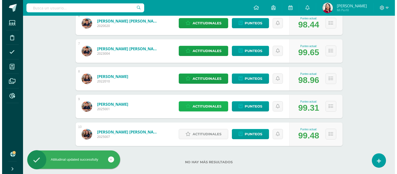
scroll to position [248, 0]
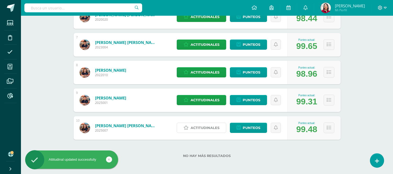
click at [214, 125] on span "Actitudinales" at bounding box center [205, 128] width 29 height 10
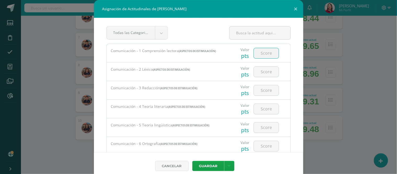
click at [263, 53] on input "number" at bounding box center [266, 53] width 25 height 10
drag, startPoint x: 265, startPoint y: 53, endPoint x: 269, endPoint y: 53, distance: 3.9
click at [269, 53] on input "96" at bounding box center [266, 53] width 25 height 10
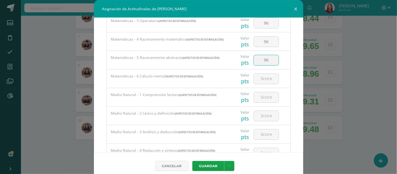
scroll to position [226, 0]
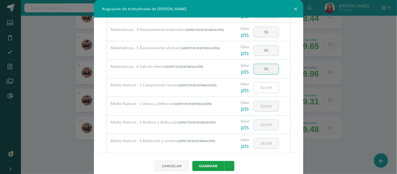
click at [263, 89] on input "number" at bounding box center [266, 88] width 25 height 10
drag, startPoint x: 257, startPoint y: 90, endPoint x: 275, endPoint y: 90, distance: 17.3
click at [275, 90] on div "98" at bounding box center [267, 88] width 30 height 18
click at [268, 109] on input "number" at bounding box center [266, 105] width 25 height 10
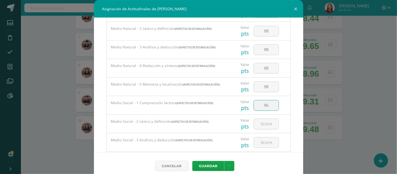
drag, startPoint x: 258, startPoint y: 108, endPoint x: 266, endPoint y: 108, distance: 8.1
click at [266, 108] on input "96" at bounding box center [266, 105] width 25 height 10
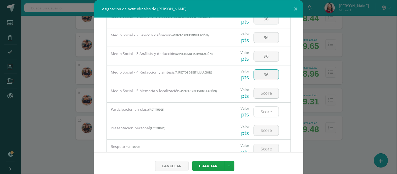
scroll to position [389, 0]
click at [262, 113] on input "number" at bounding box center [266, 111] width 25 height 10
click at [261, 132] on input "number" at bounding box center [266, 129] width 25 height 10
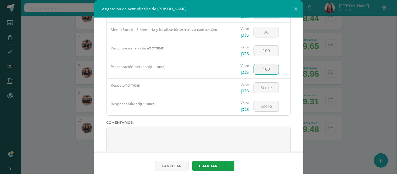
scroll to position [452, 0]
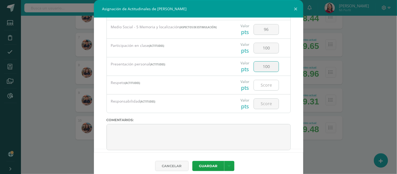
click at [262, 85] on input "number" at bounding box center [266, 85] width 25 height 10
click at [261, 104] on input "number" at bounding box center [266, 104] width 25 height 10
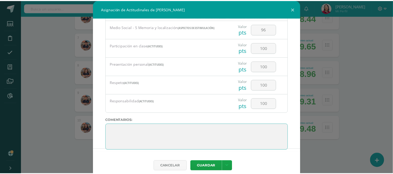
scroll to position [2, 0]
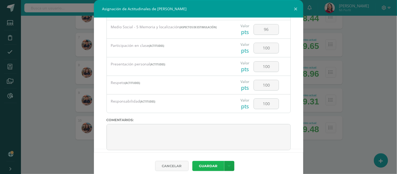
click at [208, 165] on button "Guardar" at bounding box center [209, 166] width 32 height 10
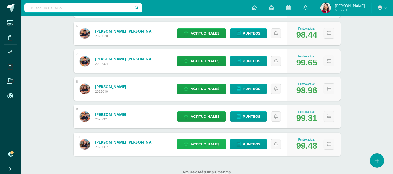
scroll to position [248, 0]
